Goal: Transaction & Acquisition: Book appointment/travel/reservation

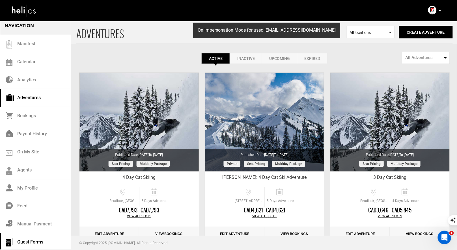
click at [35, 243] on link "Guest Forms" at bounding box center [35, 243] width 71 height 18
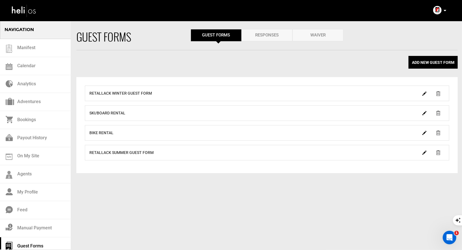
click at [387, 97] on div "Retallack Winter Guest Form" at bounding box center [267, 94] width 364 height 16
click at [266, 37] on link "Responses" at bounding box center [267, 35] width 51 height 12
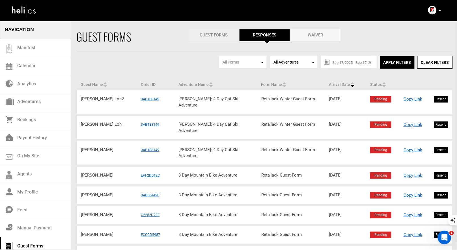
click at [220, 39] on link "Guest Forms" at bounding box center [213, 35] width 51 height 12
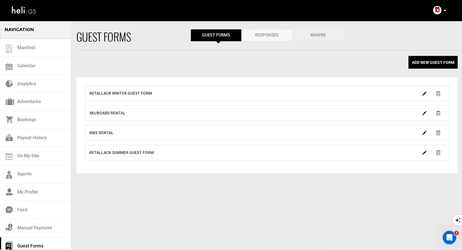
click at [312, 37] on link "Waiver" at bounding box center [318, 35] width 51 height 12
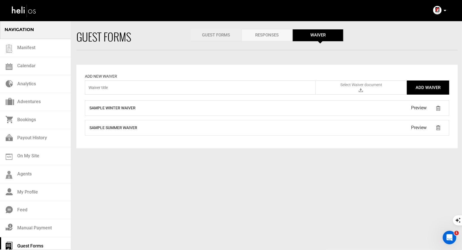
click at [220, 35] on link "Guest Forms" at bounding box center [216, 35] width 51 height 12
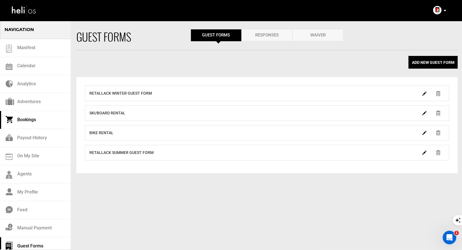
click at [31, 122] on link "Bookings" at bounding box center [35, 120] width 71 height 18
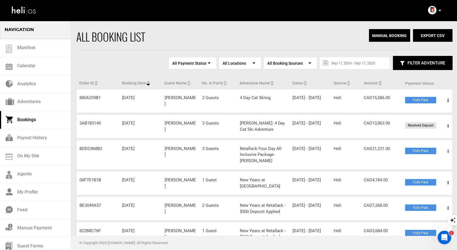
click at [448, 101] on span at bounding box center [448, 101] width 7 height 14
click at [416, 121] on link "View Details" at bounding box center [428, 118] width 56 height 14
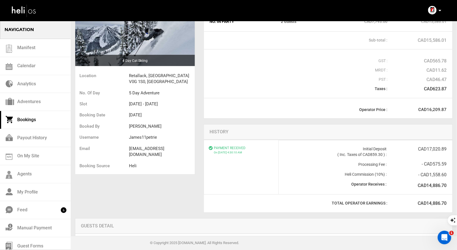
scroll to position [116, 0]
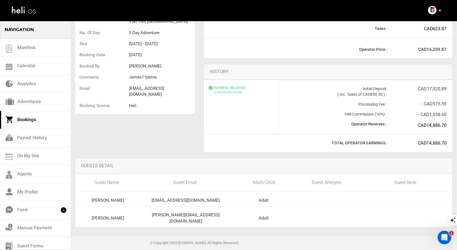
drag, startPoint x: 219, startPoint y: 211, endPoint x: 156, endPoint y: 212, distance: 63.4
click at [156, 212] on div "[PERSON_NAME][EMAIL_ADDRESS][DOMAIN_NAME]" at bounding box center [186, 218] width 94 height 12
copy div "[PERSON_NAME][EMAIL_ADDRESS][DOMAIN_NAME]"
click at [214, 198] on div "[EMAIL_ADDRESS][DOMAIN_NAME]" at bounding box center [186, 201] width 94 height 6
drag, startPoint x: 216, startPoint y: 212, endPoint x: 158, endPoint y: 210, distance: 57.7
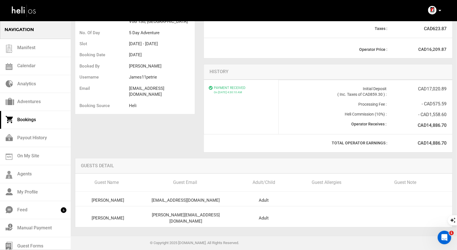
click at [158, 210] on div "[PERSON_NAME] [PERSON_NAME][EMAIL_ADDRESS][DOMAIN_NAME] Adult" at bounding box center [264, 219] width 386 height 18
copy div "[PERSON_NAME][EMAIL_ADDRESS][DOMAIN_NAME]"
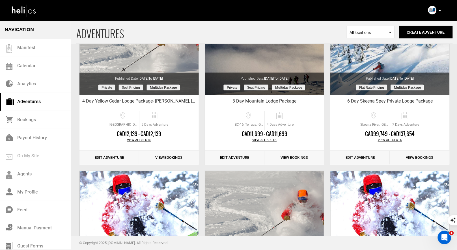
scroll to position [63, 0]
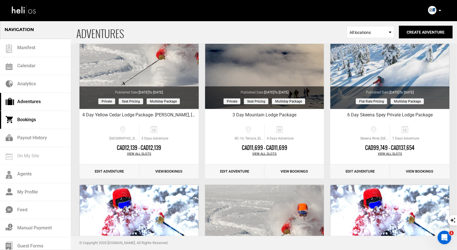
click at [35, 117] on link "Bookings" at bounding box center [35, 120] width 71 height 18
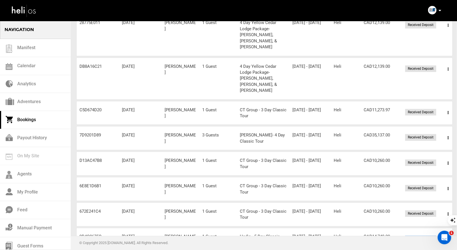
scroll to position [129, 0]
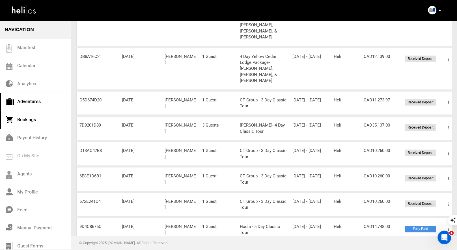
click at [23, 97] on link "Adventures" at bounding box center [35, 102] width 71 height 18
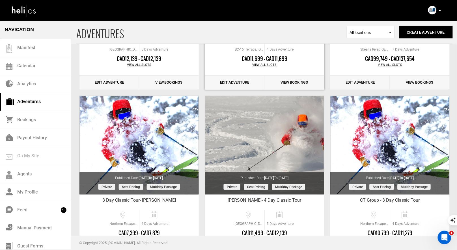
scroll to position [152, 0]
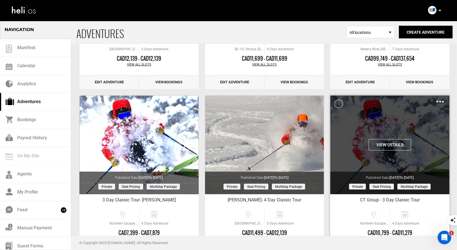
click at [399, 144] on button "View Details" at bounding box center [390, 144] width 42 height 11
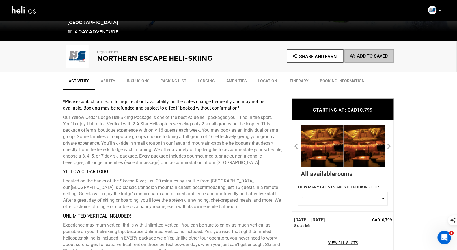
scroll to position [189, 0]
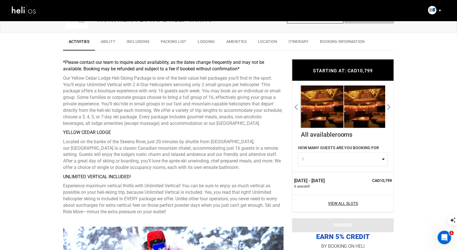
click at [369, 159] on span "1" at bounding box center [341, 160] width 79 height 6
click at [332, 203] on link "4" at bounding box center [342, 204] width 89 height 10
click at [364, 161] on span "4" at bounding box center [341, 160] width 79 height 6
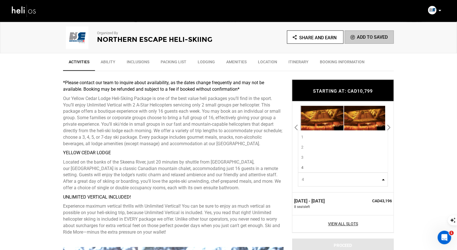
scroll to position [148, 0]
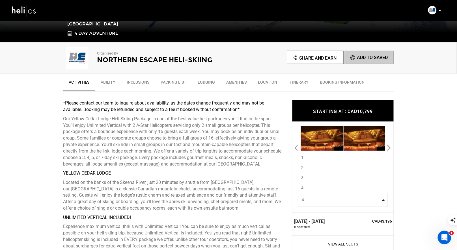
click at [324, 157] on link "1" at bounding box center [342, 157] width 89 height 10
select select "1"
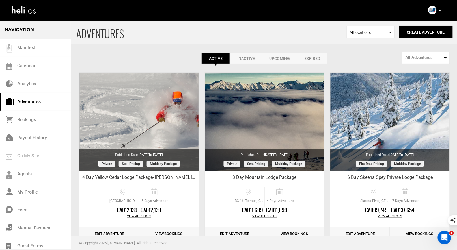
click at [437, 7] on div "Complete Your Profile Account Settings Change Password Logout" at bounding box center [435, 10] width 20 height 11
click at [439, 10] on icon at bounding box center [440, 10] width 3 height 1
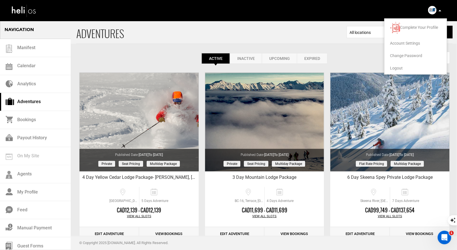
click at [400, 66] on span "Logout" at bounding box center [396, 68] width 13 height 5
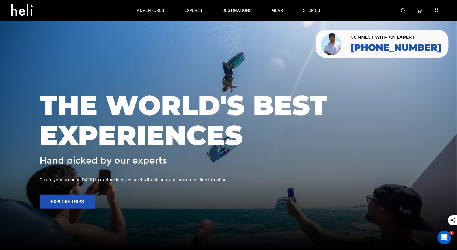
click at [401, 12] on img at bounding box center [403, 10] width 5 height 5
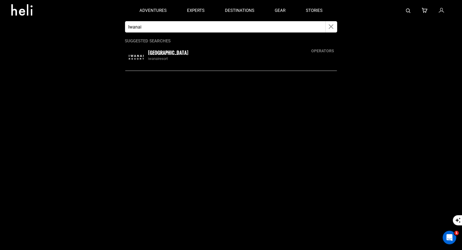
type input "Iwanai"
click at [152, 54] on small "Iwanai Resort" at bounding box center [168, 52] width 40 height 7
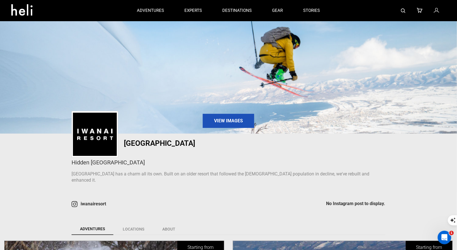
scroll to position [221, 0]
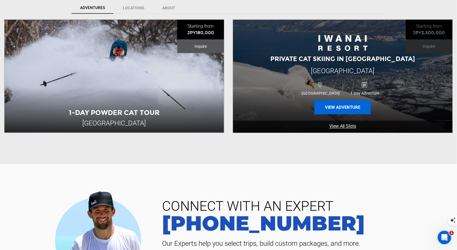
click at [325, 105] on button "View Adventure" at bounding box center [343, 107] width 57 height 14
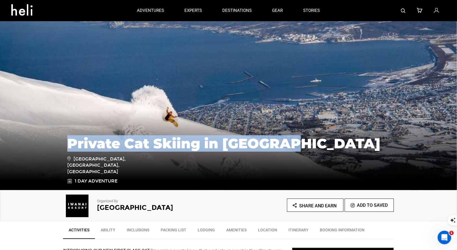
drag, startPoint x: 298, startPoint y: 156, endPoint x: 61, endPoint y: 149, distance: 237.1
click at [61, 149] on div "Private Cat Skiing in Hokkaido Iwanai, Hokkaido, Japan 1 Day Adventure" at bounding box center [228, 148] width 457 height 85
copy h1 "Private Cat Skiing in Hokkaido"
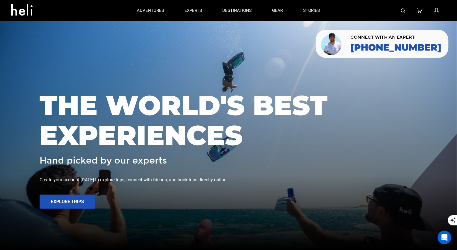
click at [400, 9] on div at bounding box center [388, 10] width 116 height 21
click at [403, 10] on img at bounding box center [403, 10] width 5 height 5
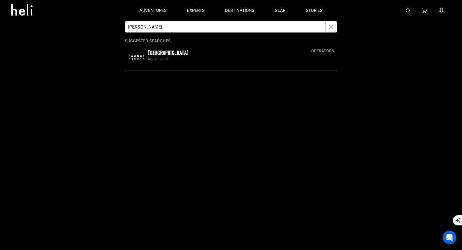
type input "[PERSON_NAME]"
click at [155, 48] on div "Iwanai Resort iwanairesort" at bounding box center [231, 57] width 212 height 18
